Goal: Task Accomplishment & Management: Complete application form

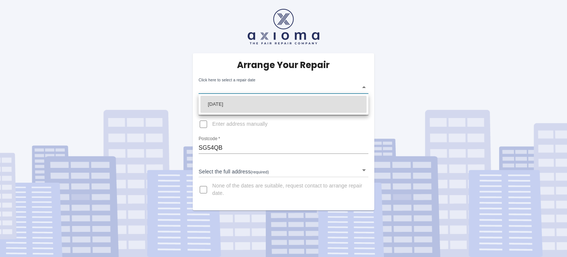
click at [363, 88] on body "Arrange Your Repair Click here to select a repair date ​ Phone Number   * 07846…" at bounding box center [283, 128] width 567 height 257
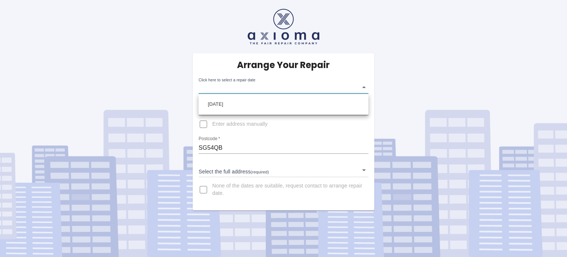
click at [363, 88] on div at bounding box center [283, 128] width 567 height 257
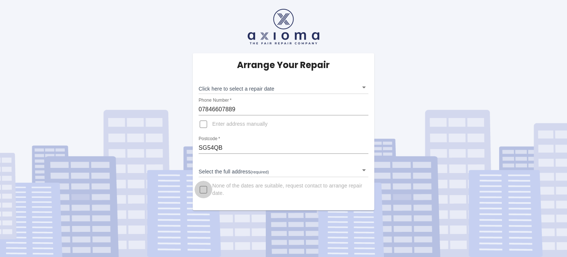
click at [200, 191] on input "None of the dates are suitable, request contact to arrange repair date." at bounding box center [204, 190] width 18 height 18
checkbox input "true"
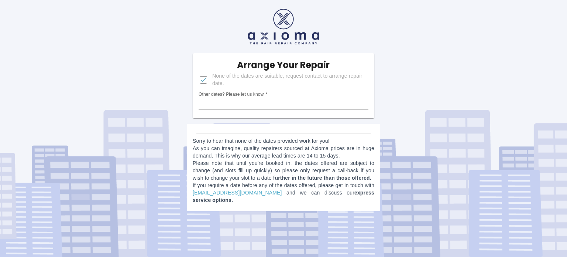
click at [310, 108] on input "Other dates? Please let us know.   *" at bounding box center [284, 103] width 170 height 12
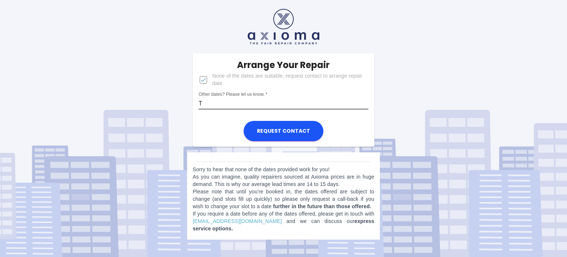
type input "T"
type input "30th Set, [DATE] , [DATE]"
click at [322, 127] on div "Request contact" at bounding box center [283, 129] width 80 height 28
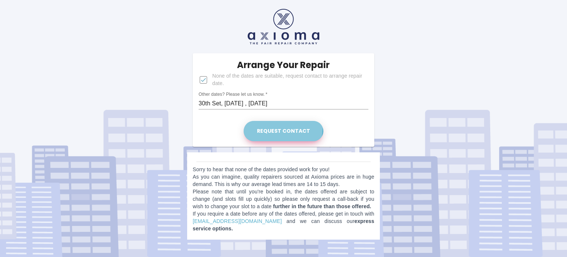
click at [278, 127] on button "Request contact" at bounding box center [284, 131] width 80 height 20
